Goal: Task Accomplishment & Management: Submit feedback/report problem

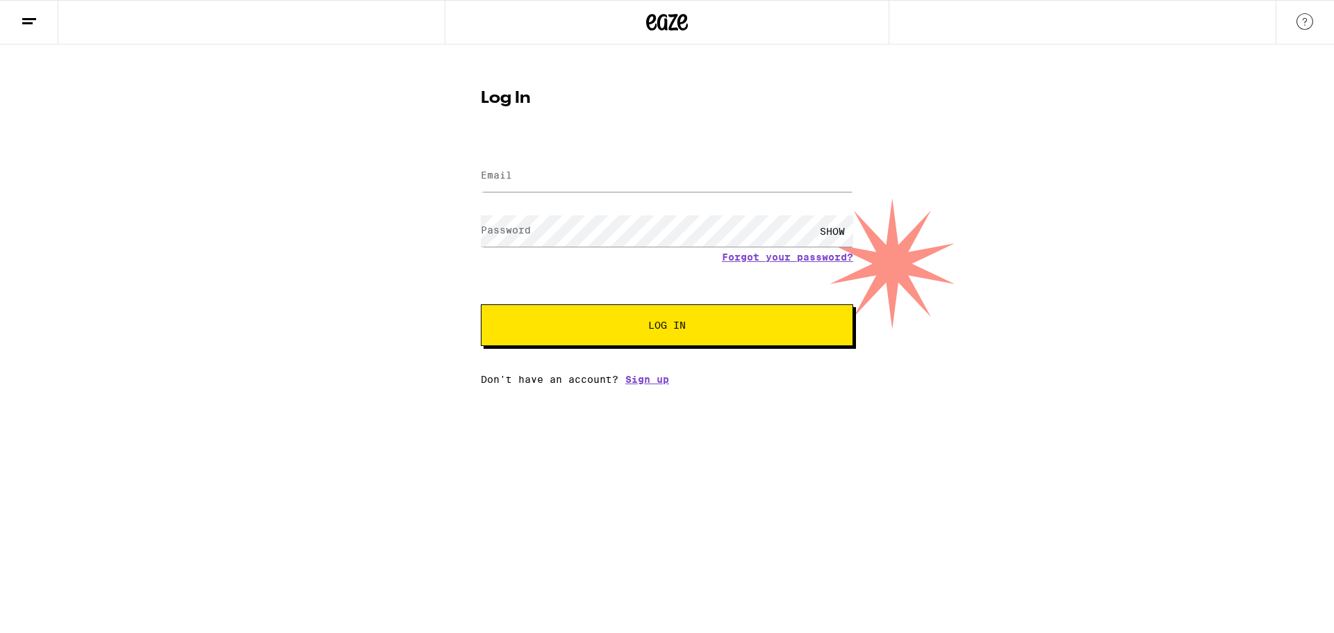
click at [512, 181] on label "Email" at bounding box center [496, 175] width 31 height 11
click at [542, 174] on input "Email" at bounding box center [667, 176] width 372 height 31
type input "[EMAIL_ADDRESS][DOMAIN_NAME]"
click at [670, 327] on span "Log In" at bounding box center [667, 325] width 38 height 10
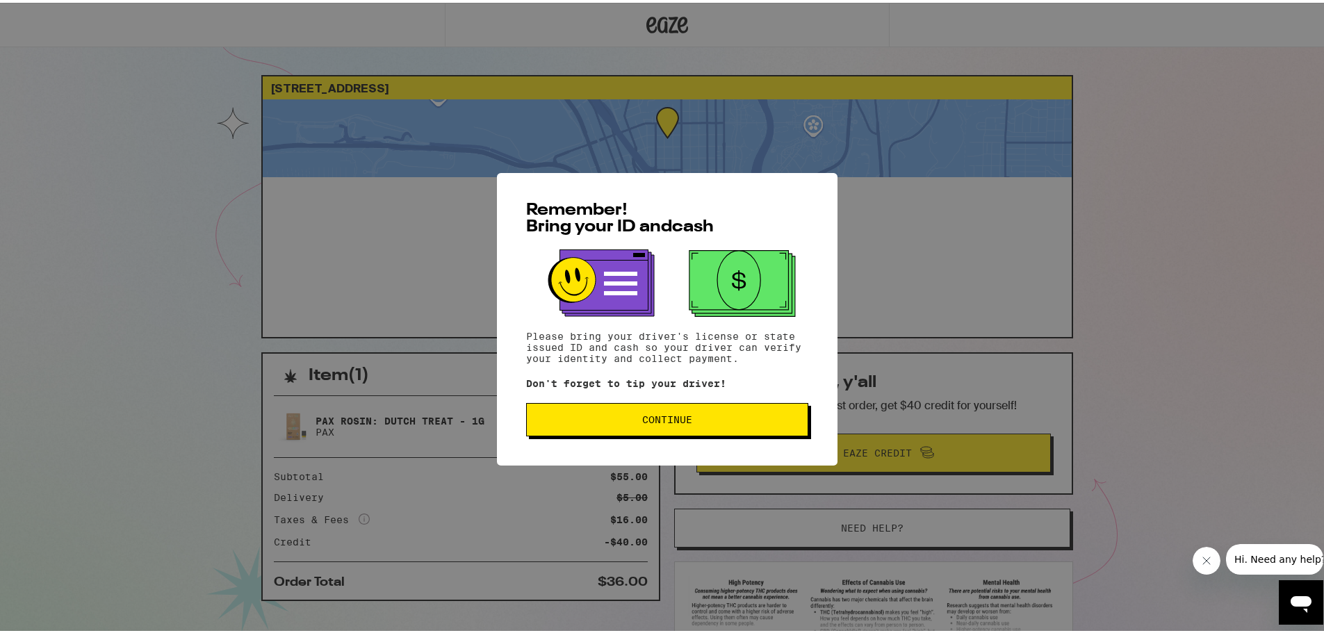
click at [662, 415] on span "Continue" at bounding box center [667, 417] width 50 height 10
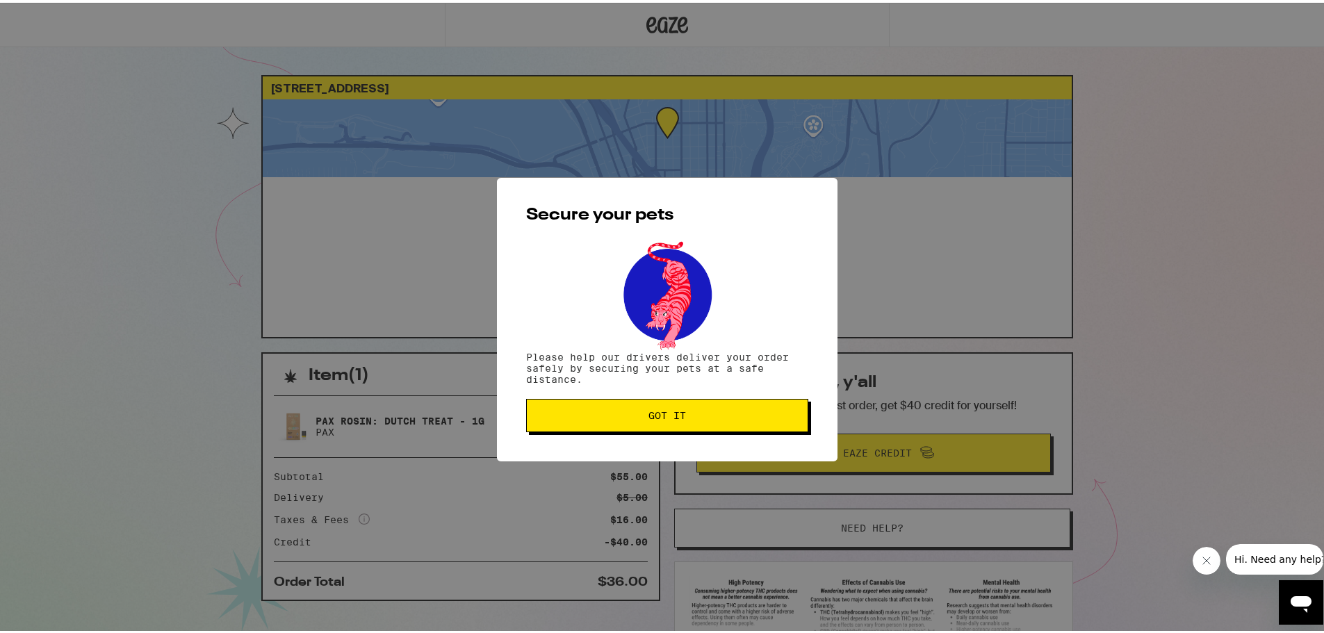
click at [666, 412] on span "Got it" at bounding box center [667, 413] width 38 height 10
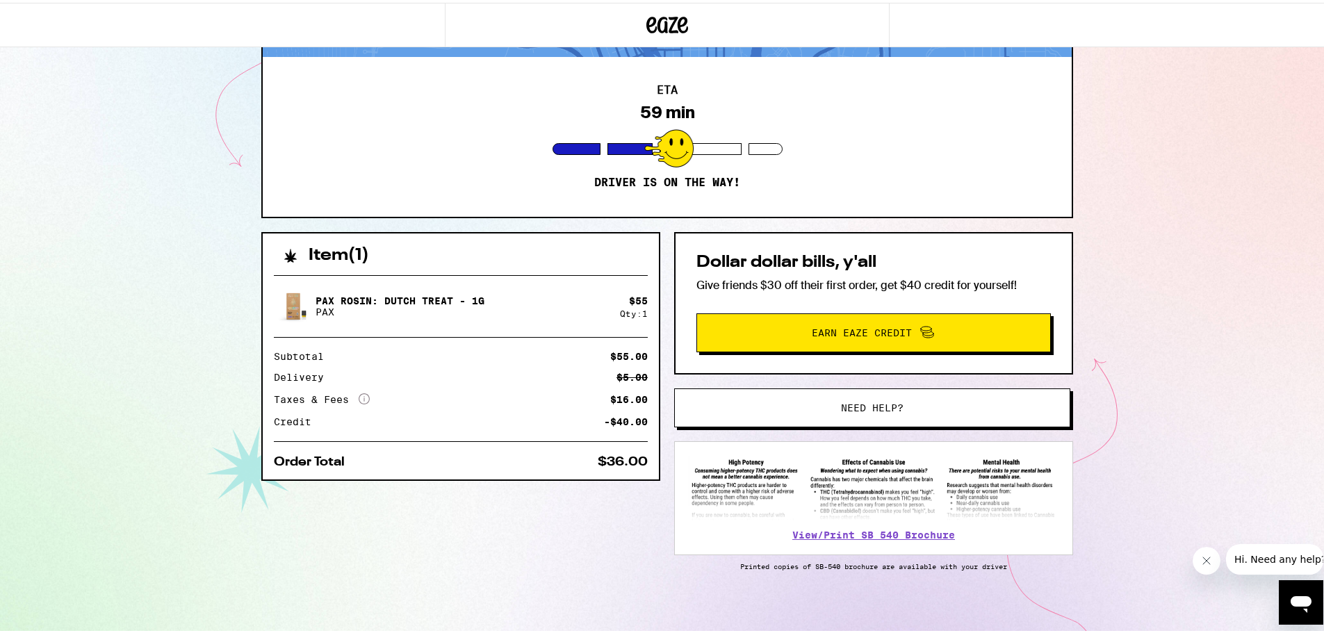
scroll to position [127, 0]
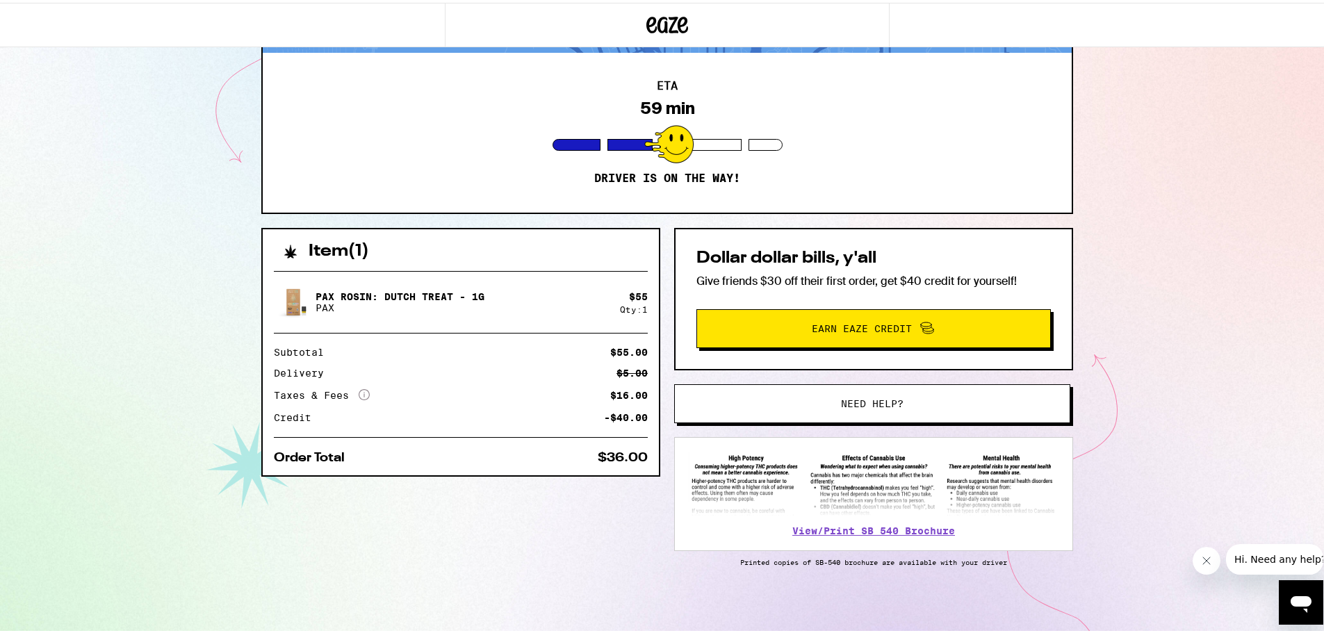
click at [880, 396] on span "Need help?" at bounding box center [872, 401] width 63 height 10
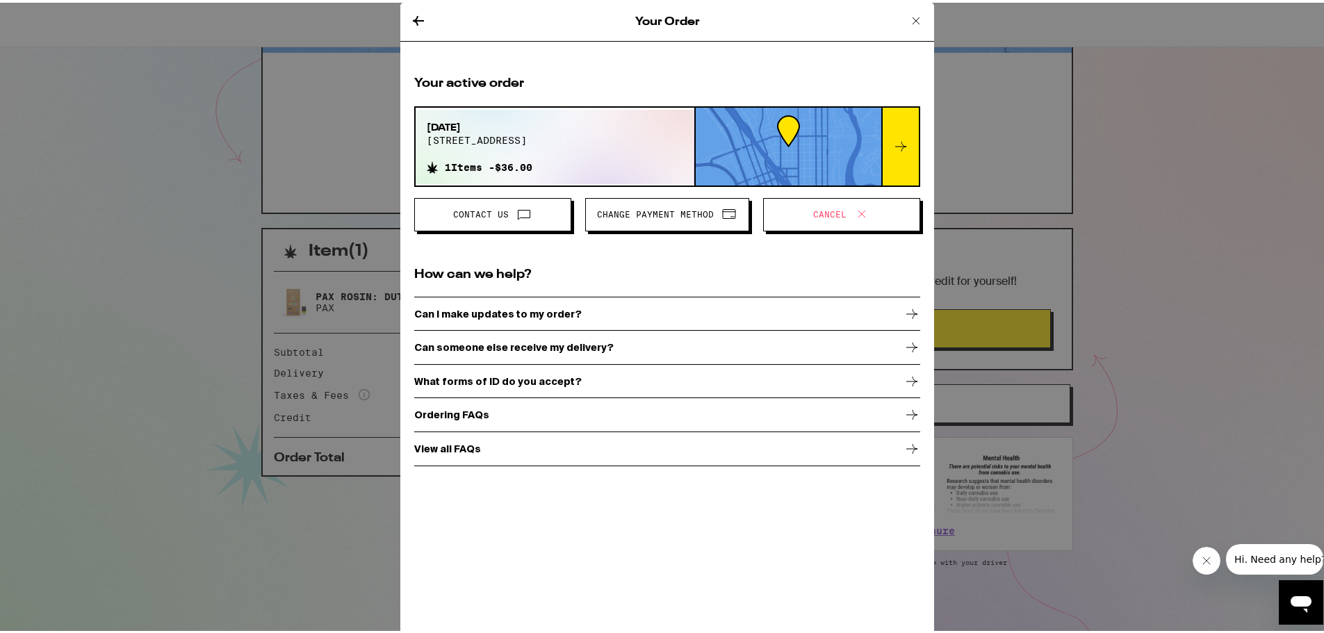
click at [813, 213] on span "Cancel" at bounding box center [829, 212] width 33 height 8
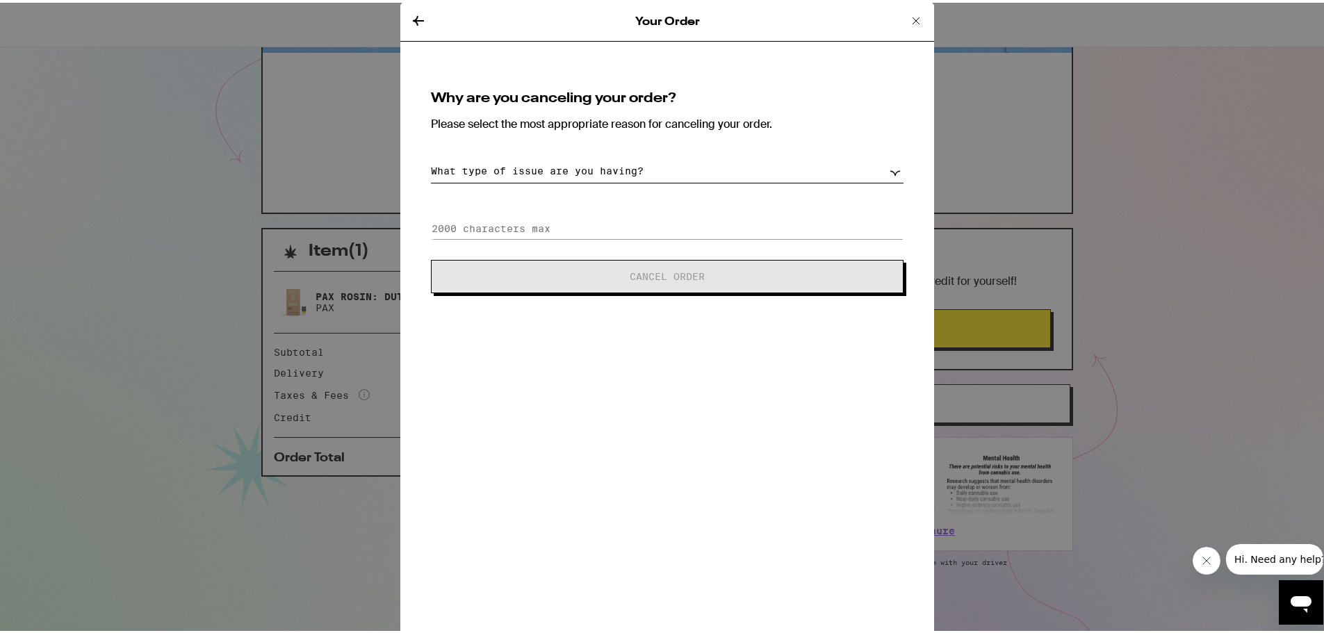
click at [570, 174] on select "What type of issue are you having? Order taking too long Order arriving too soo…" at bounding box center [667, 168] width 472 height 24
click at [570, 172] on select "What type of issue are you having? Order taking too long Order arriving too soo…" at bounding box center [667, 168] width 472 height 24
click at [1233, 183] on div "Your Order Why are you canceling your order? Please select the most appropriate…" at bounding box center [667, 316] width 1334 height 633
click at [913, 14] on icon at bounding box center [915, 18] width 17 height 17
